Goal: Task Accomplishment & Management: Contribute content

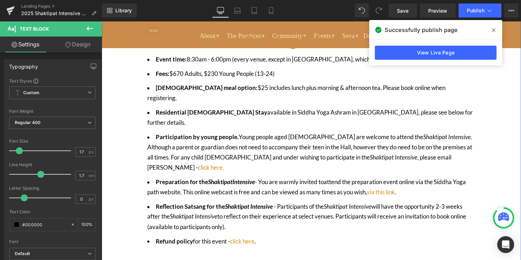
scroll to position [457, 0]
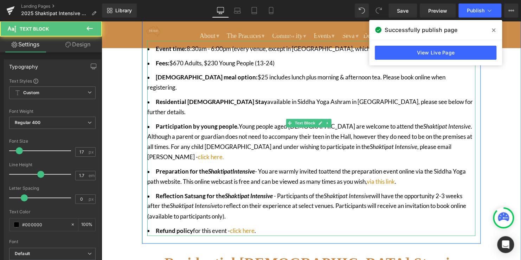
click at [404, 167] on li "Preparation for the Shaktipat Intensive - You are warmly invited to attend the …" at bounding box center [311, 177] width 328 height 20
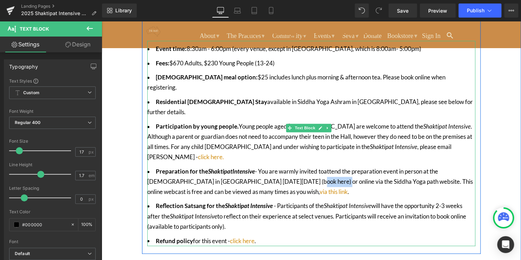
drag, startPoint x: 313, startPoint y: 146, endPoint x: 285, endPoint y: 148, distance: 27.9
click at [285, 167] on li "Preparation for the Shaktipat Intensive - You are warmly invited to attend the …" at bounding box center [311, 182] width 328 height 31
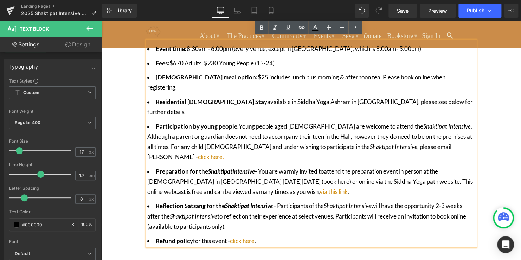
click at [331, 167] on li "Preparation for the Shaktipat Intensive - You are warmly invited to attend the …" at bounding box center [311, 182] width 328 height 31
drag, startPoint x: 312, startPoint y: 148, endPoint x: 286, endPoint y: 149, distance: 26.4
click at [286, 167] on li "Preparation for the Shaktipat Intensive - You are warmly invited to attend the …" at bounding box center [311, 182] width 328 height 31
click at [298, 28] on icon at bounding box center [301, 27] width 8 height 8
click at [326, 166] on input "text" at bounding box center [318, 163] width 108 height 18
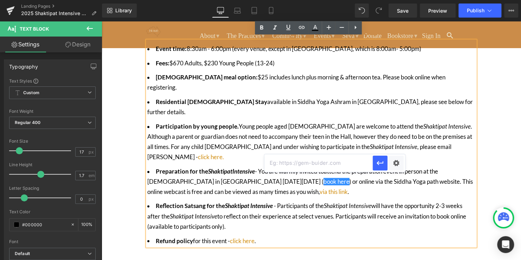
paste input "[URL][DOMAIN_NAME][DATE]"
type input "[URL][DOMAIN_NAME][DATE]"
click at [380, 167] on icon "button" at bounding box center [380, 163] width 8 height 8
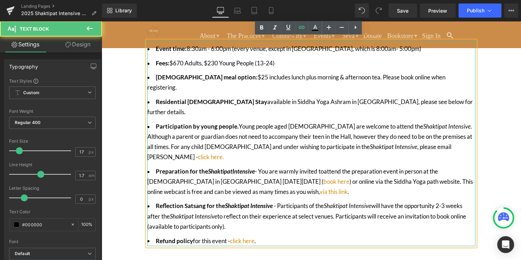
click at [370, 143] on icon "Shaktipat Intensive" at bounding box center [393, 146] width 47 height 7
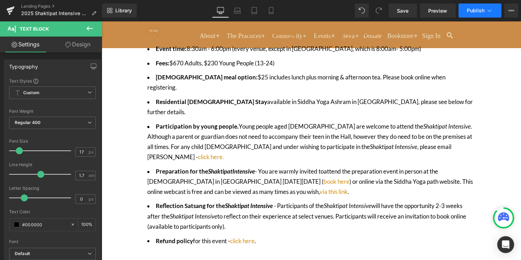
click at [473, 11] on span "Publish" at bounding box center [476, 11] width 18 height 6
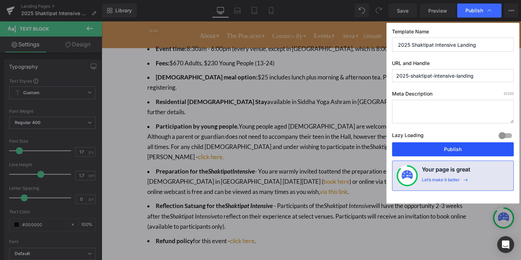
click at [468, 155] on button "Publish" at bounding box center [453, 149] width 122 height 14
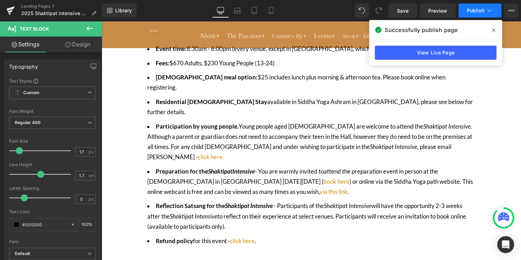
click at [477, 12] on span "Publish" at bounding box center [476, 11] width 18 height 6
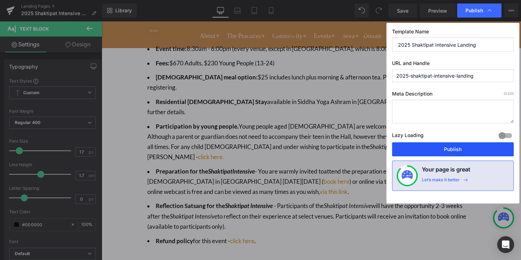
click at [448, 153] on button "Publish" at bounding box center [453, 149] width 122 height 14
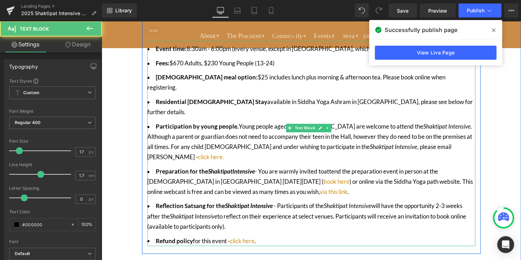
click at [250, 202] on strong "Reflection Satsang for the Shaktipat Intensive" at bounding box center [215, 205] width 118 height 7
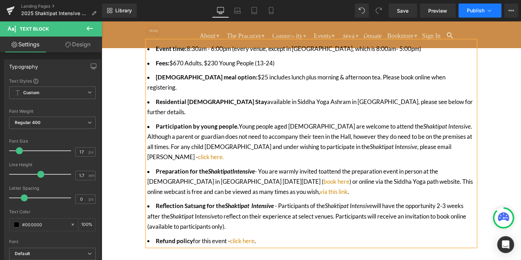
click at [468, 12] on span "Publish" at bounding box center [476, 11] width 18 height 6
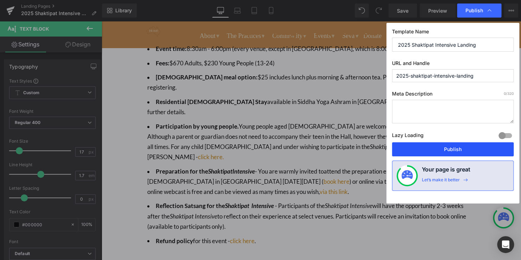
click at [463, 144] on button "Publish" at bounding box center [453, 149] width 122 height 14
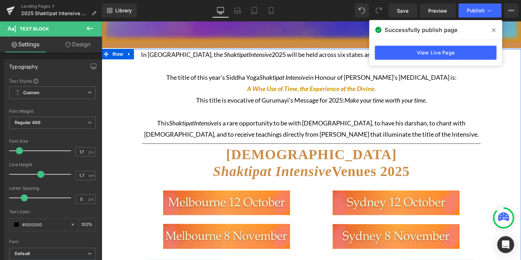
scroll to position [110, 0]
